Goal: Find specific page/section: Find specific page/section

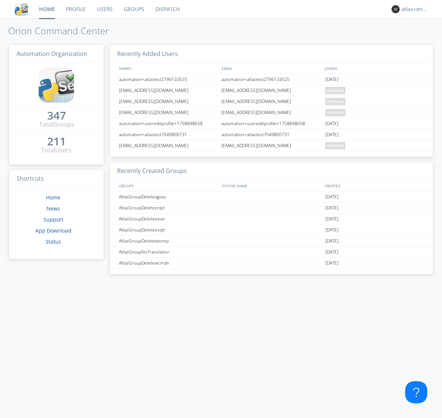
click at [167, 9] on link "Dispatch" at bounding box center [167, 9] width 35 height 18
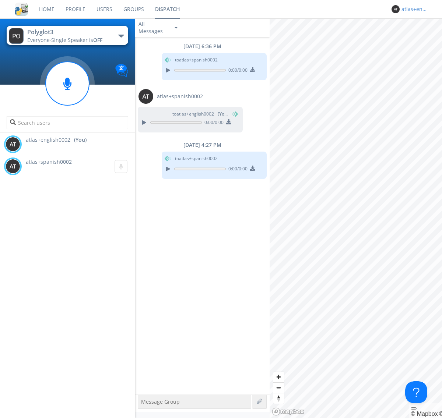
click at [413, 9] on div "atlas+english0002" at bounding box center [415, 9] width 28 height 7
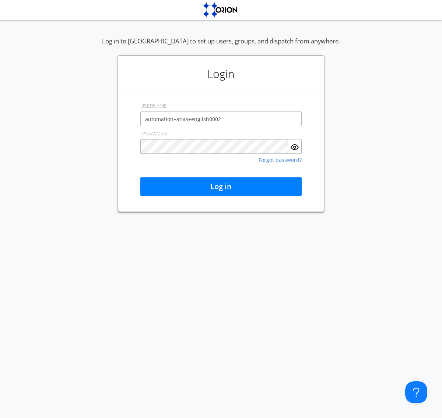
type input "automation+atlas+english0002"
click at [221, 187] on button "Log in" at bounding box center [220, 186] width 161 height 18
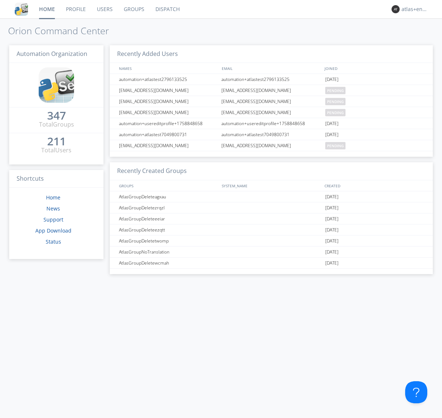
click at [167, 9] on link "Dispatch" at bounding box center [167, 9] width 35 height 18
